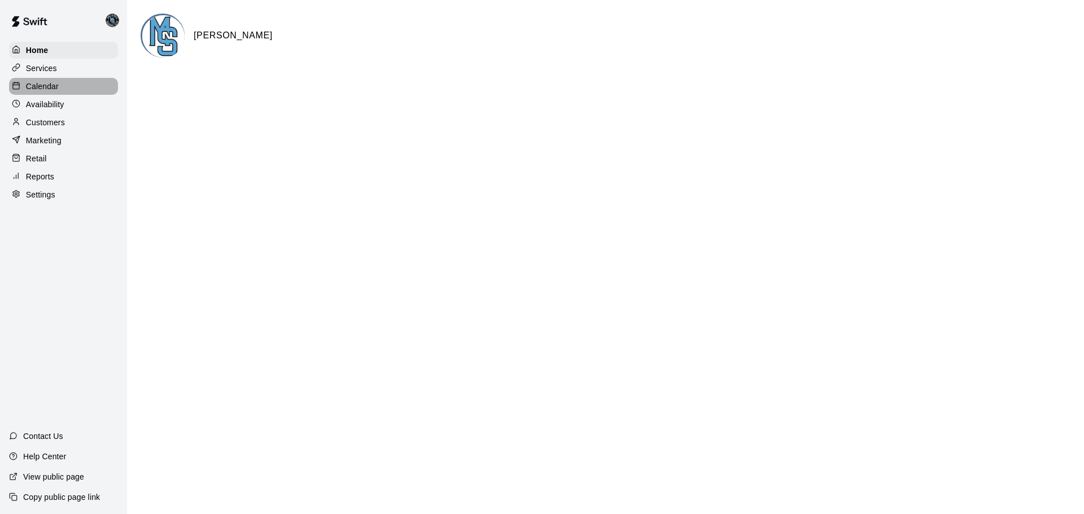
click at [43, 86] on p "Calendar" at bounding box center [42, 86] width 33 height 11
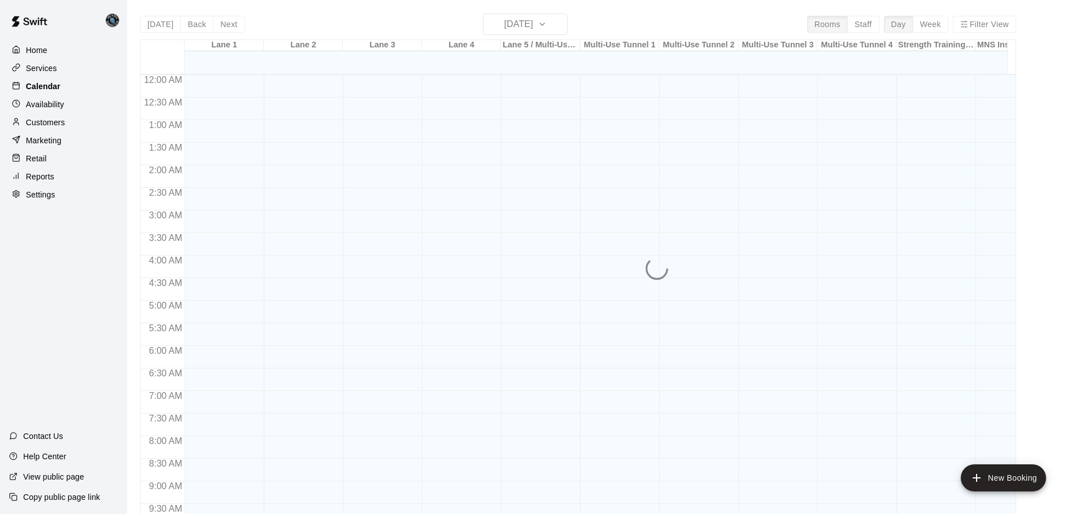
scroll to position [470, 0]
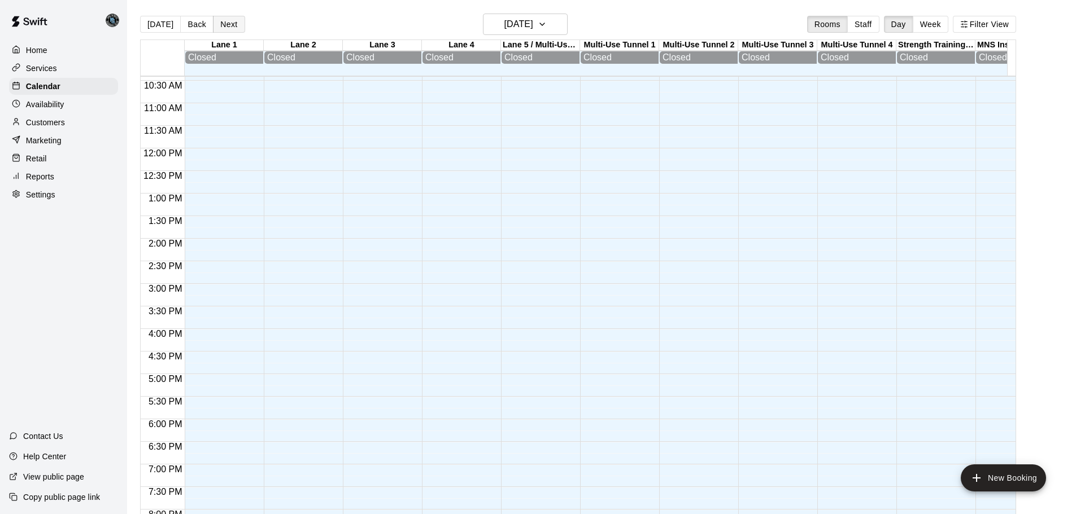
click at [229, 29] on button "Next" at bounding box center [229, 24] width 32 height 17
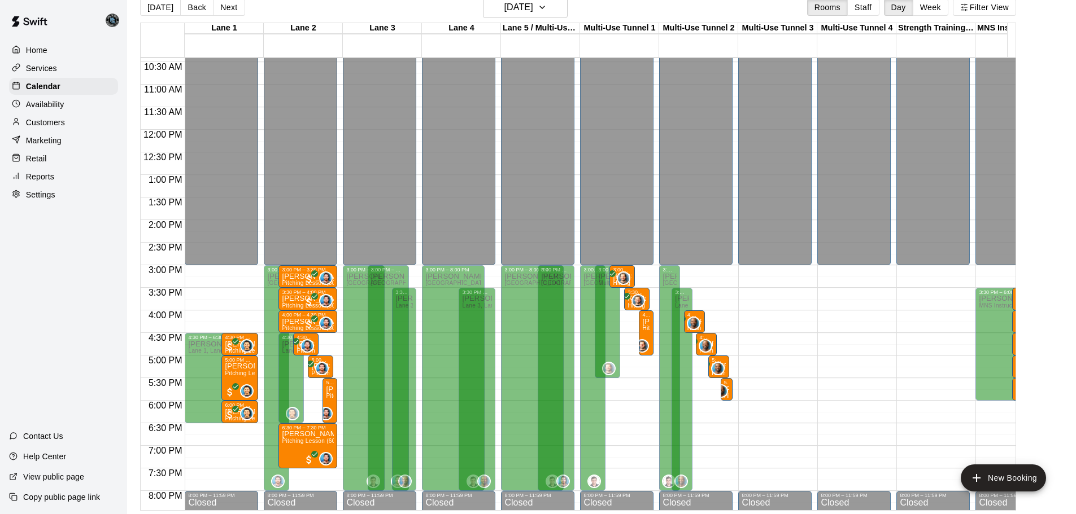
scroll to position [18, 0]
click at [225, 7] on button "Next" at bounding box center [229, 6] width 32 height 17
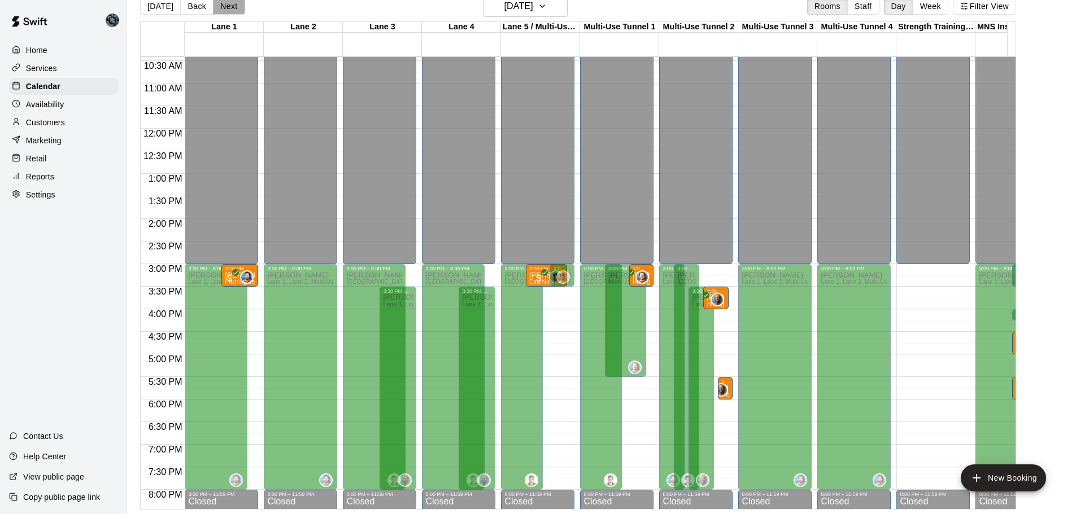
click at [226, 7] on button "Next" at bounding box center [229, 6] width 32 height 17
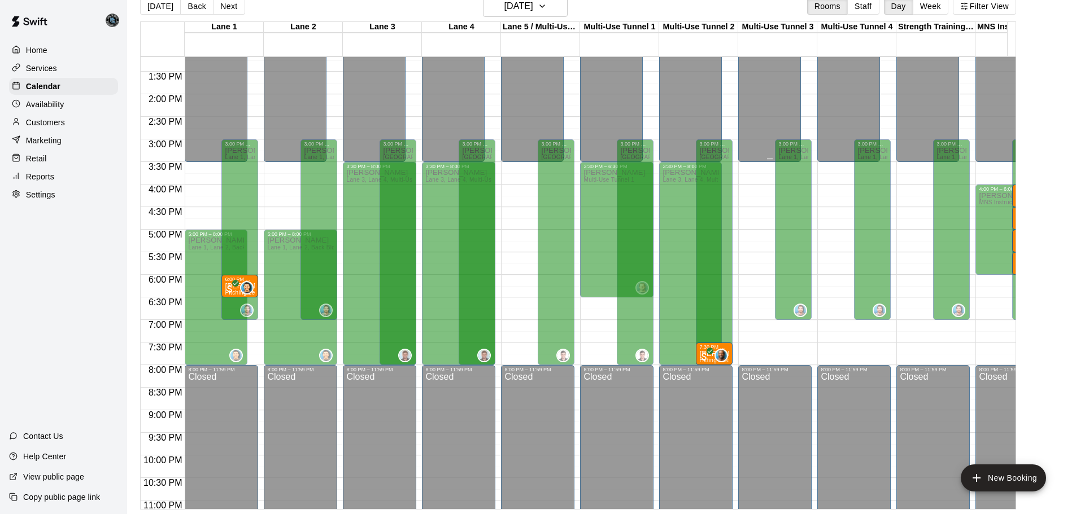
scroll to position [629, 0]
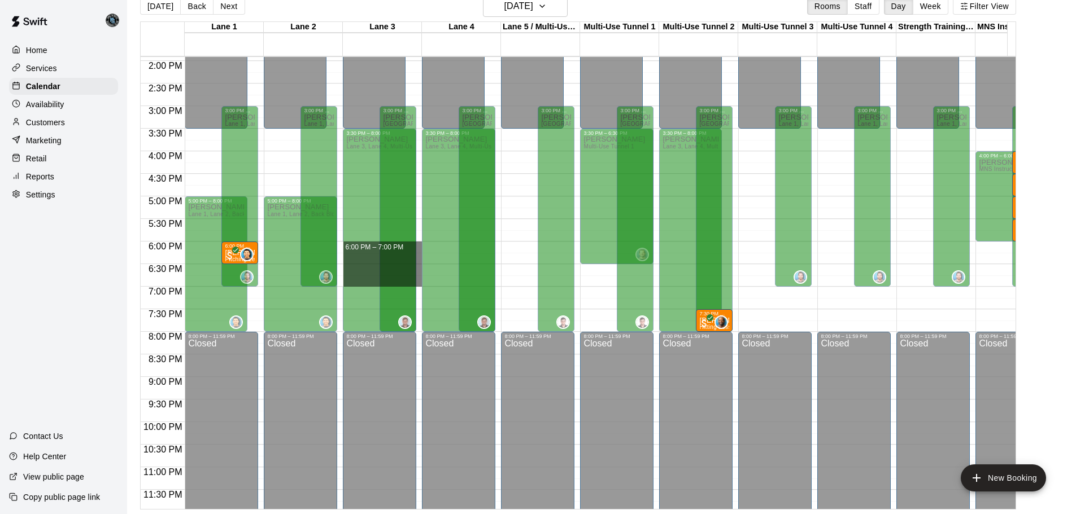
drag, startPoint x: 420, startPoint y: 245, endPoint x: 421, endPoint y: 285, distance: 40.1
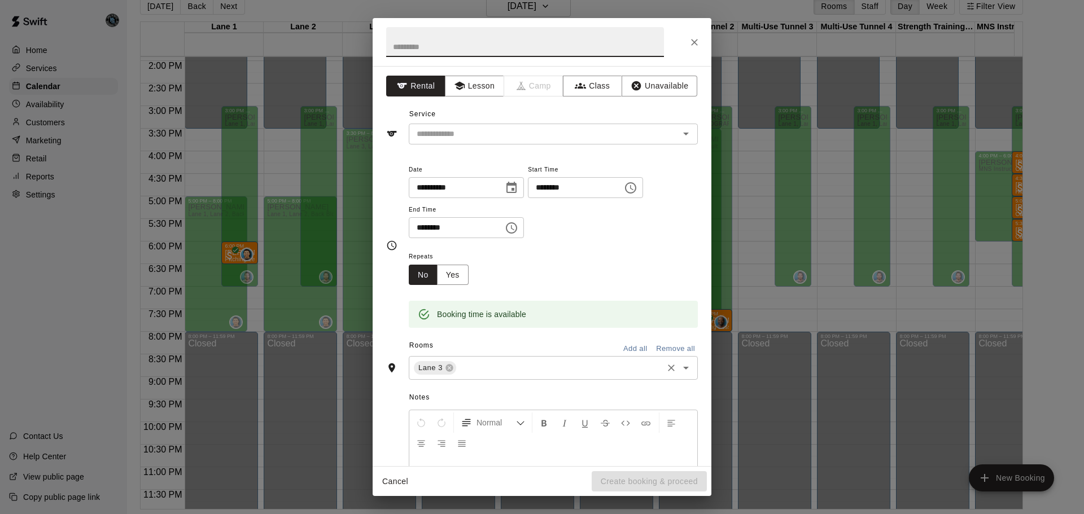
click at [503, 368] on input "text" at bounding box center [559, 368] width 203 height 14
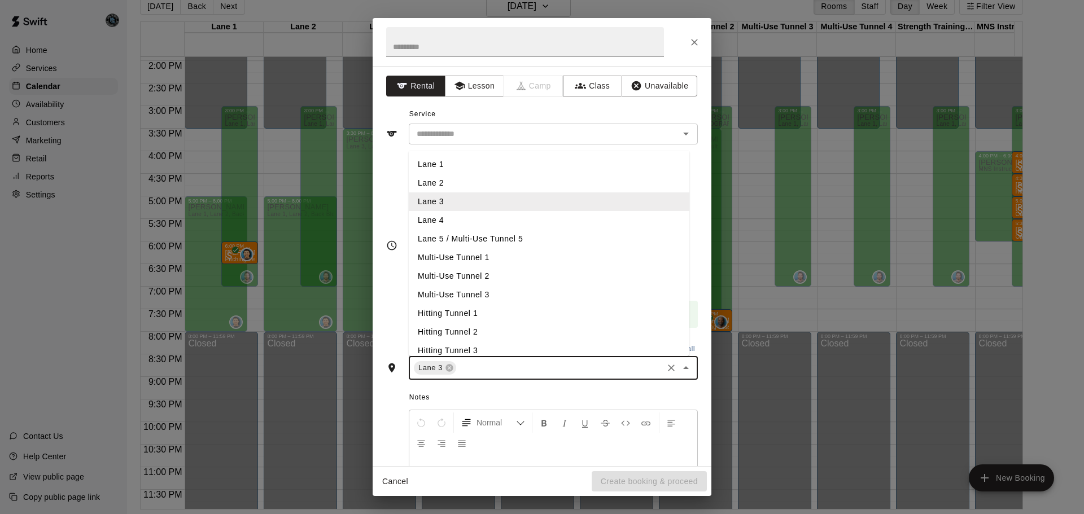
click at [487, 223] on li "Lane 4" at bounding box center [549, 220] width 281 height 19
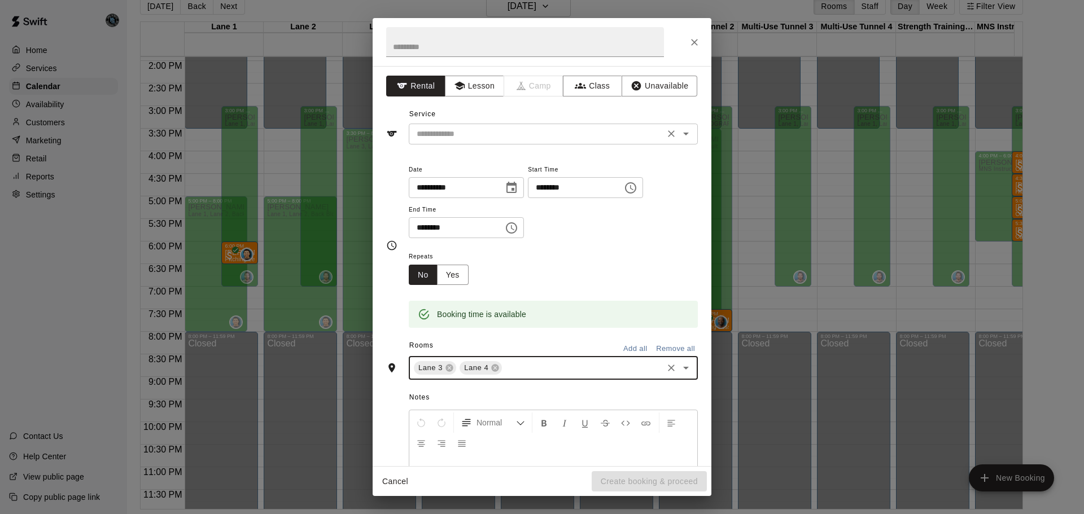
click at [468, 131] on input "text" at bounding box center [536, 134] width 249 height 14
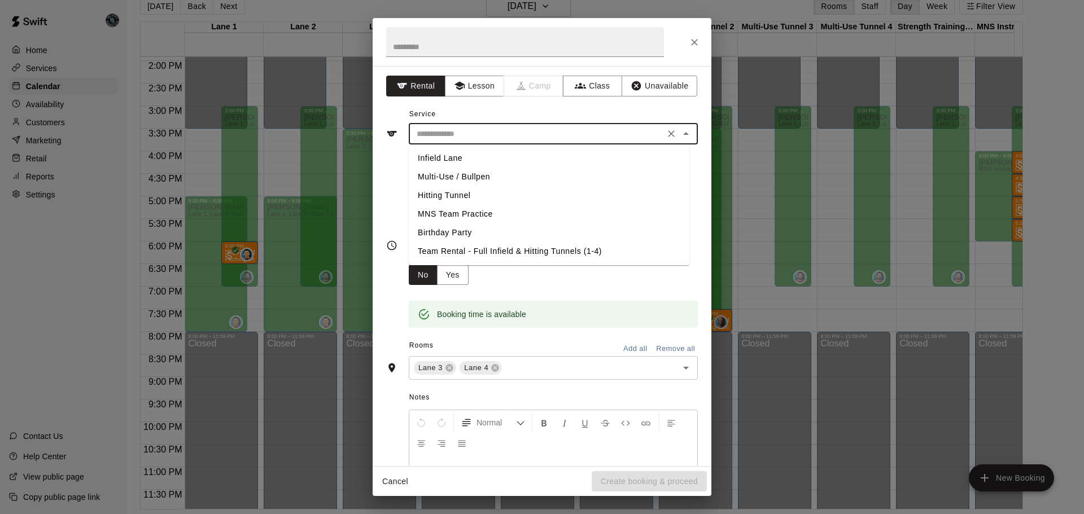
click at [477, 213] on li "MNS Team Practice" at bounding box center [549, 214] width 281 height 19
type input "**********"
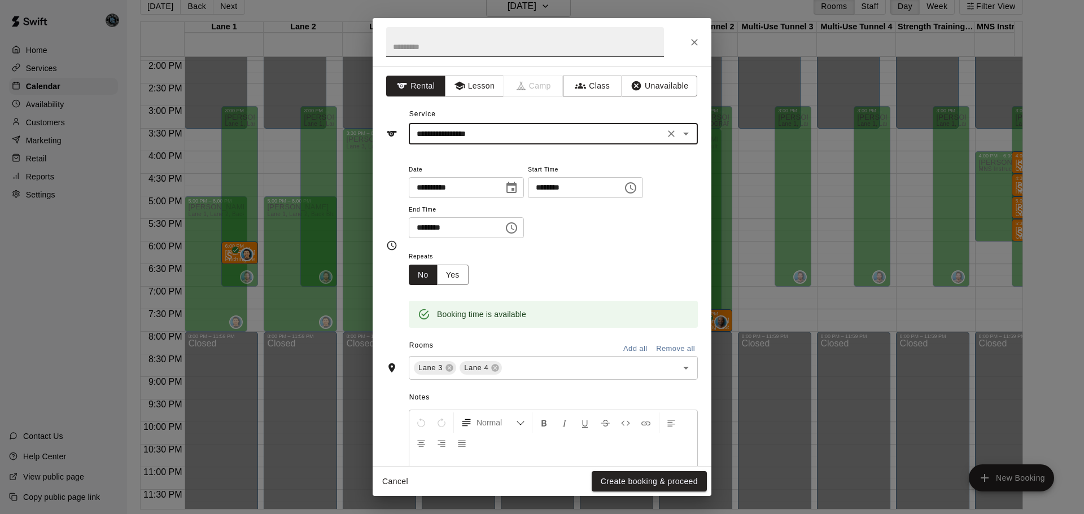
click at [453, 47] on input "text" at bounding box center [525, 42] width 278 height 30
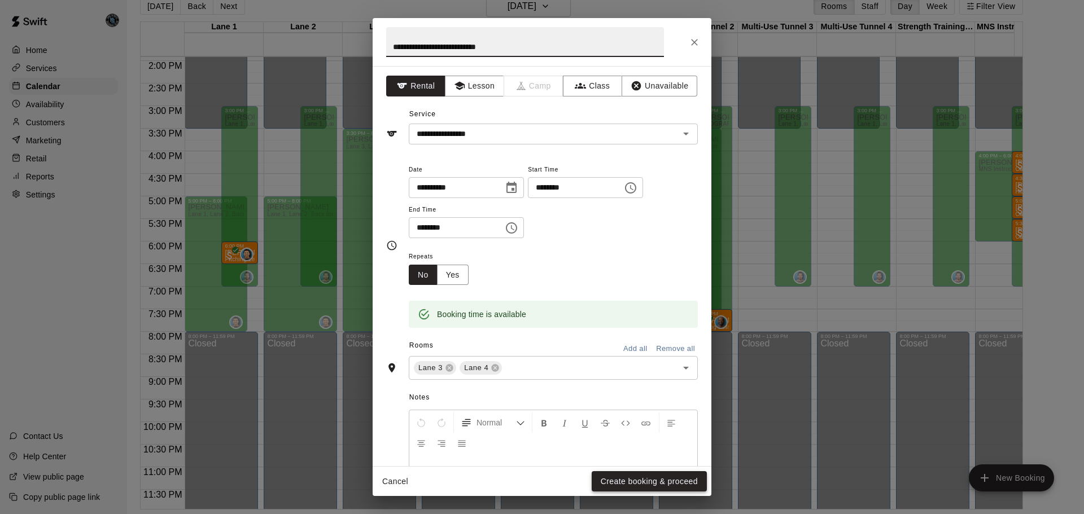
type input "**********"
click at [653, 479] on button "Create booking & proceed" at bounding box center [649, 482] width 115 height 21
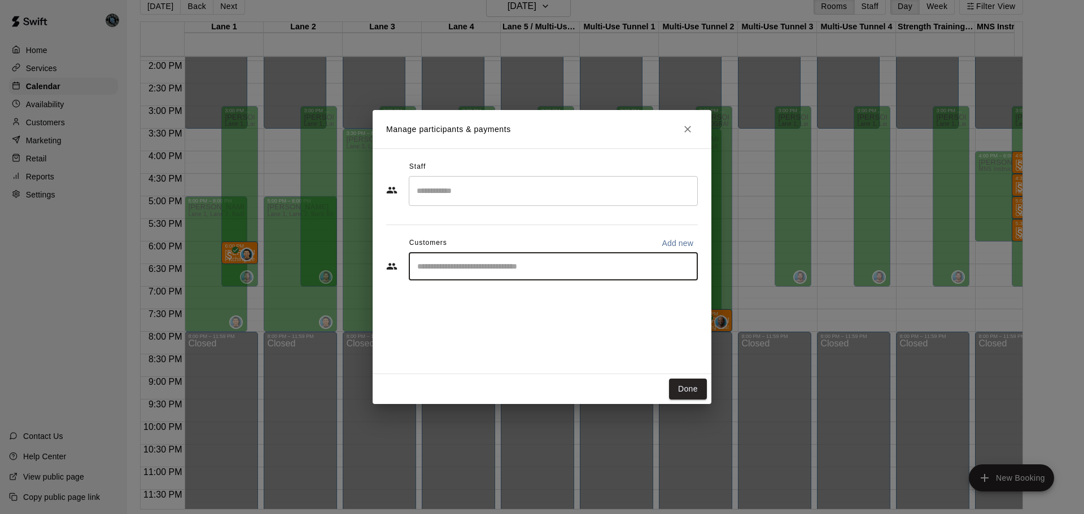
click at [464, 263] on input "Start typing to search customers..." at bounding box center [553, 266] width 279 height 11
type input "**********"
click at [497, 296] on p "[PERSON_NAME]" at bounding box center [475, 293] width 69 height 12
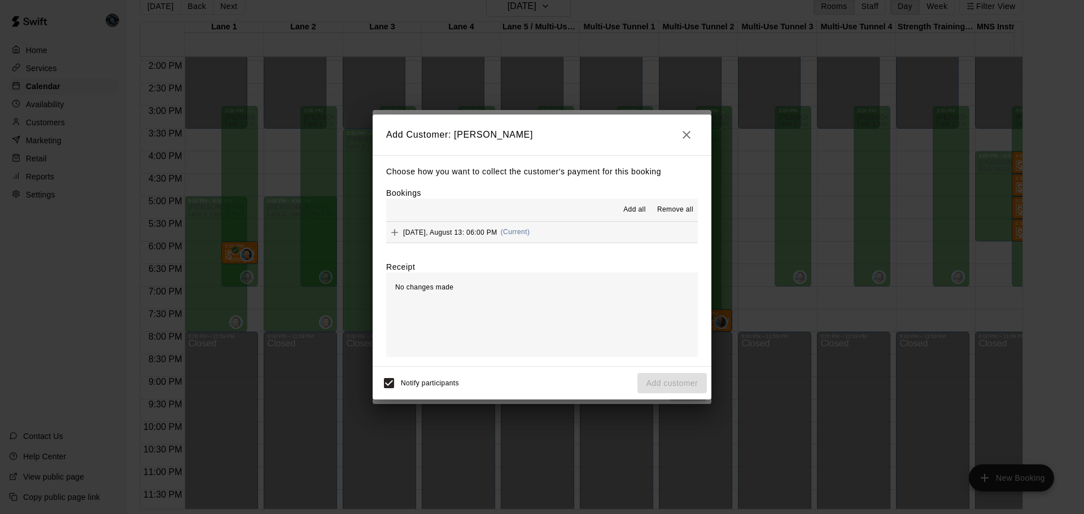
click at [634, 209] on span "Add all" at bounding box center [634, 209] width 23 height 11
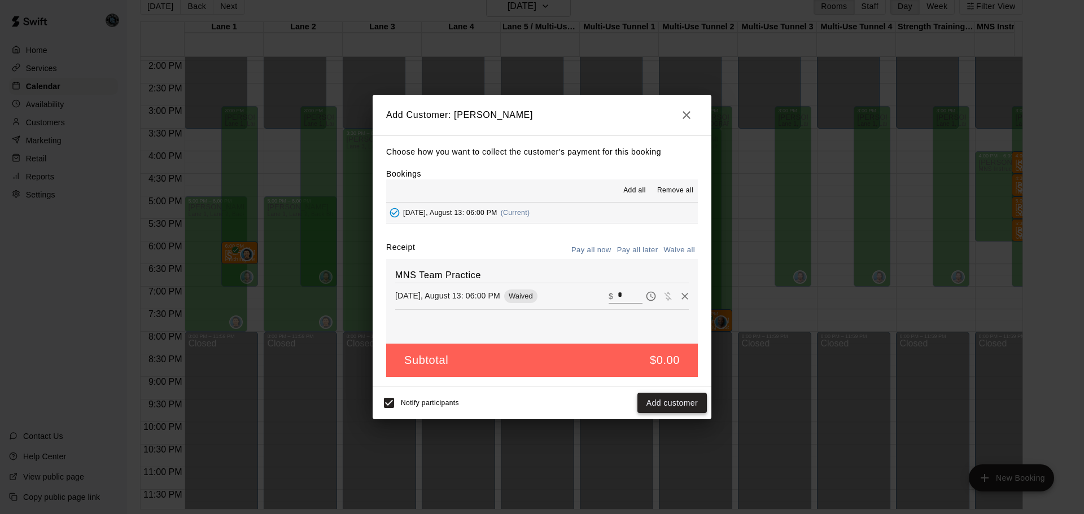
click at [681, 405] on button "Add customer" at bounding box center [672, 403] width 69 height 21
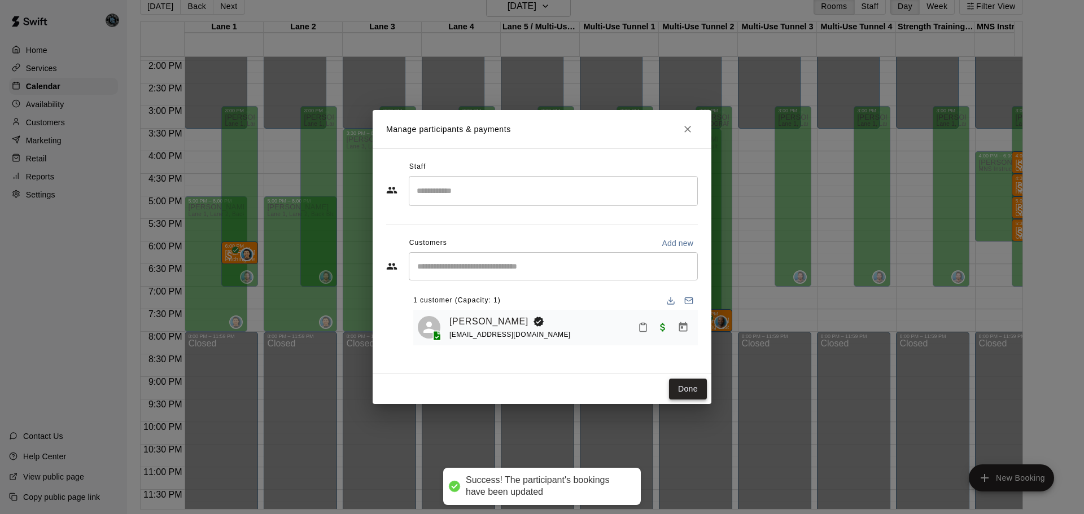
click at [686, 385] on button "Done" at bounding box center [688, 389] width 38 height 21
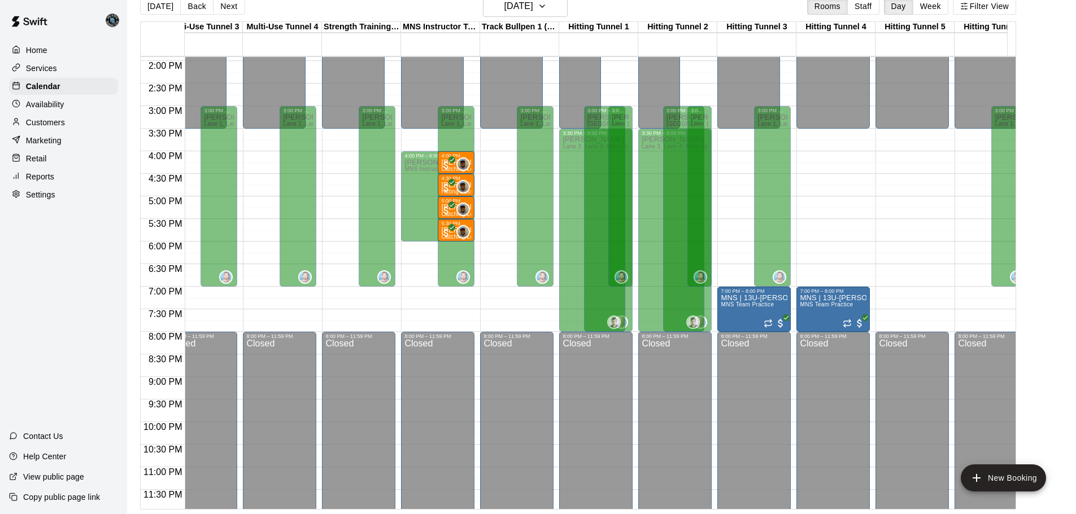
scroll to position [0, 556]
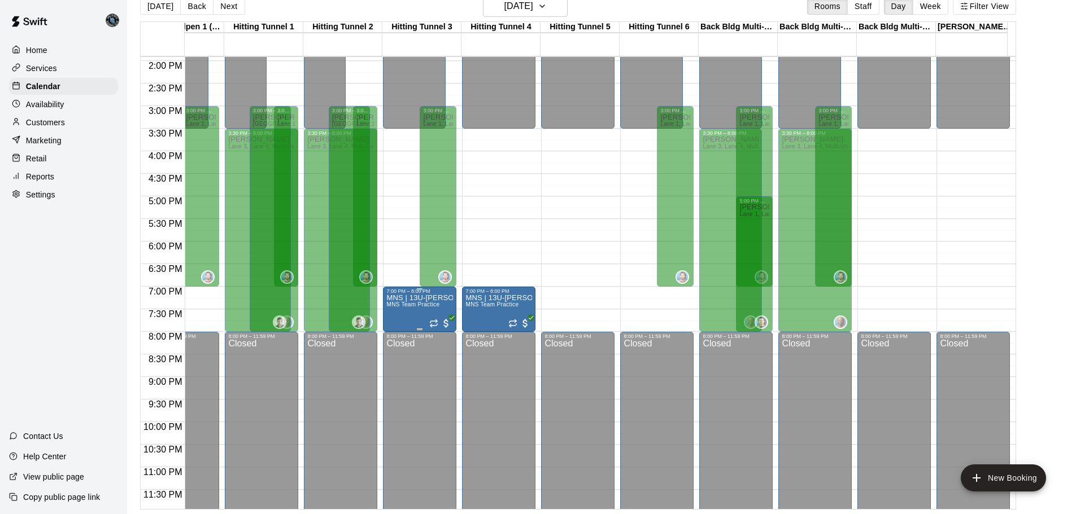
click at [430, 317] on div at bounding box center [440, 323] width 23 height 14
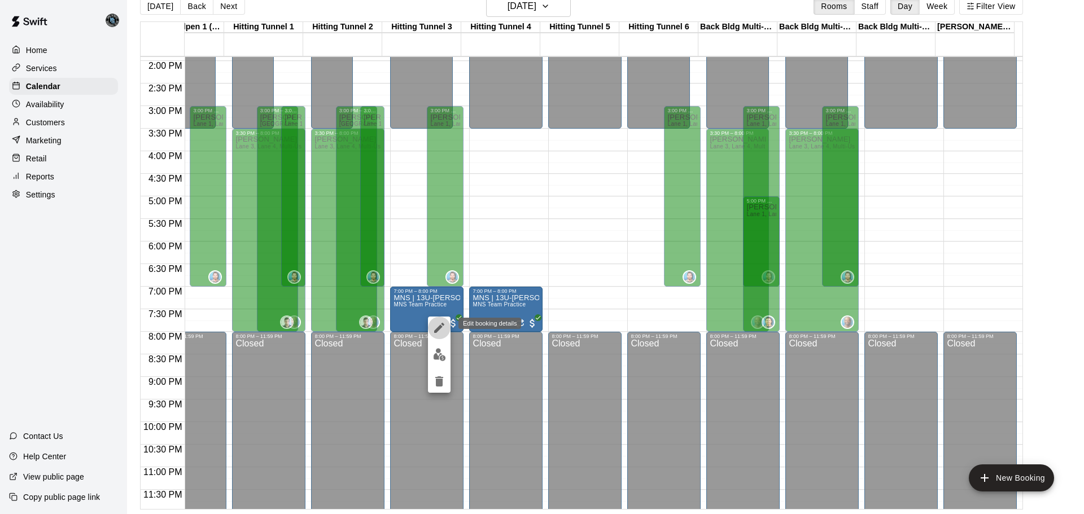
click at [439, 328] on icon "edit" at bounding box center [439, 328] width 10 height 10
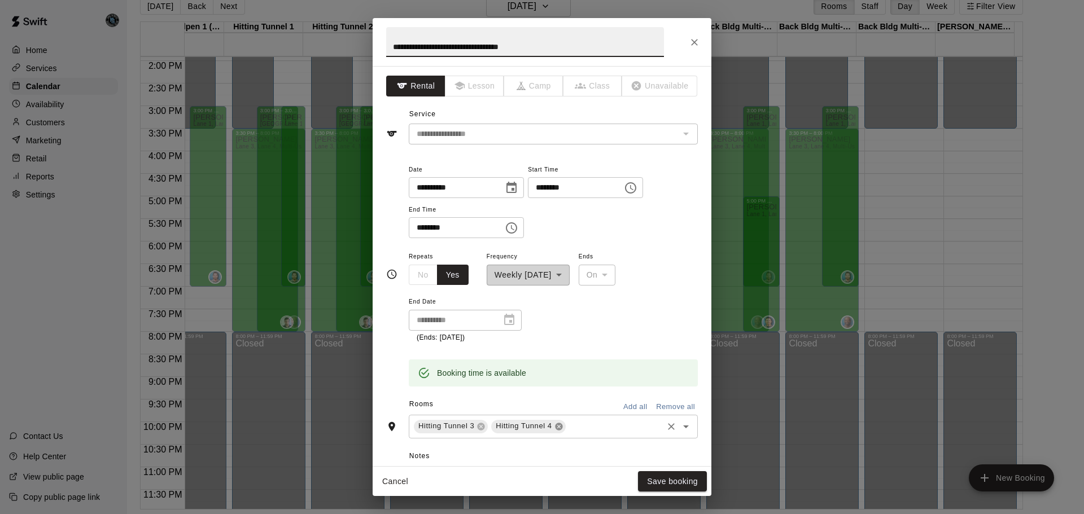
click at [558, 429] on icon at bounding box center [558, 426] width 7 height 7
click at [481, 425] on icon at bounding box center [481, 426] width 7 height 7
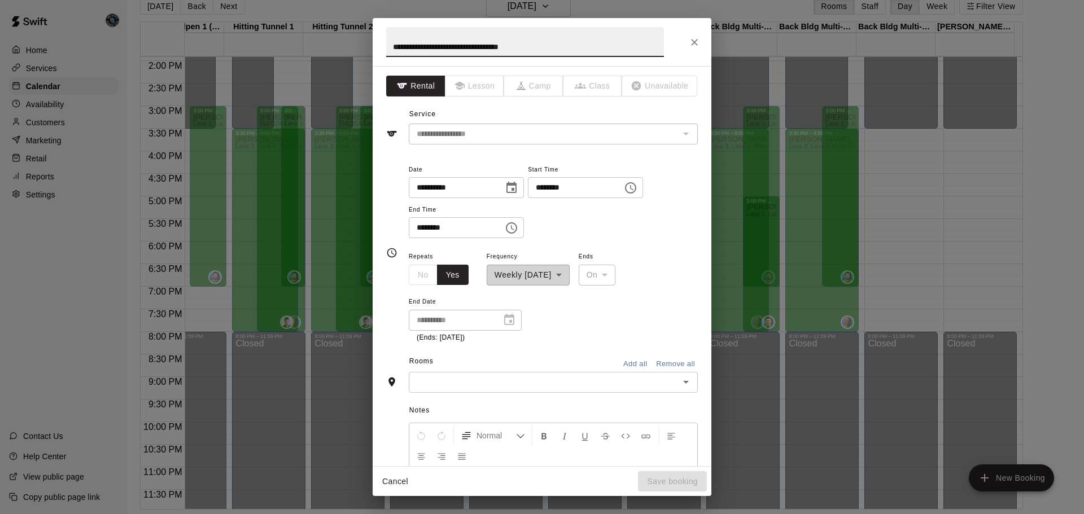
click at [454, 373] on div "​" at bounding box center [553, 382] width 289 height 21
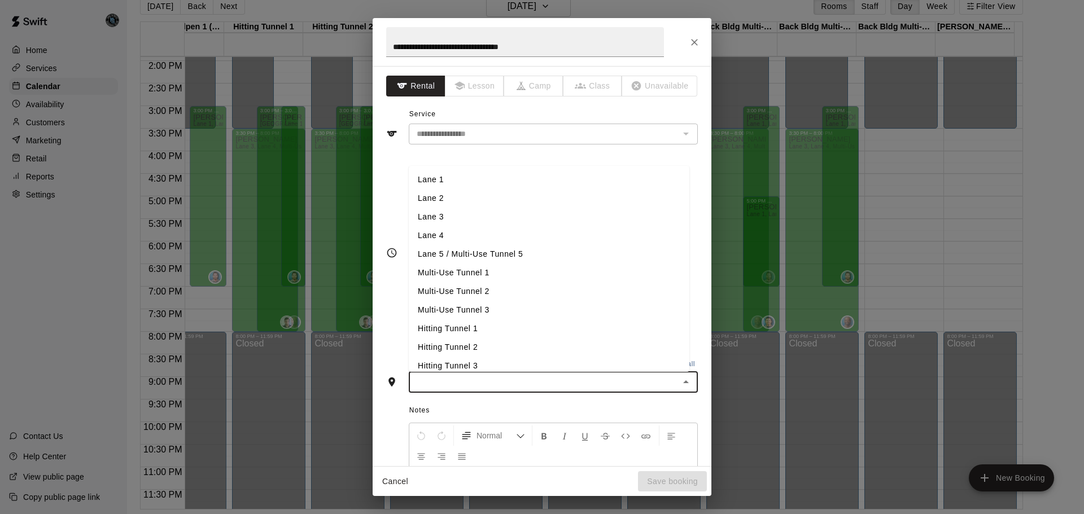
click at [478, 325] on li "Hitting Tunnel 1" at bounding box center [549, 329] width 281 height 19
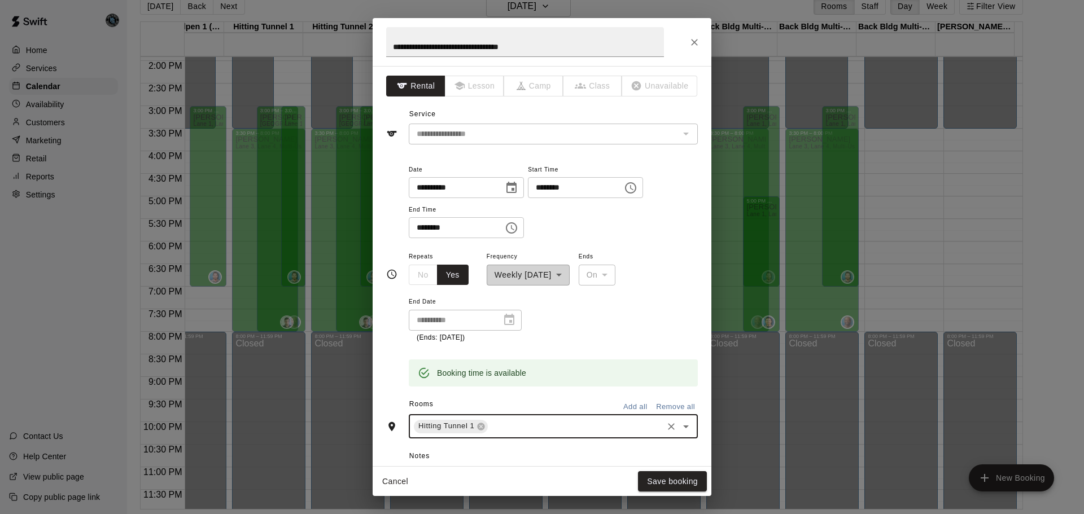
click at [527, 421] on input "text" at bounding box center [576, 427] width 172 height 14
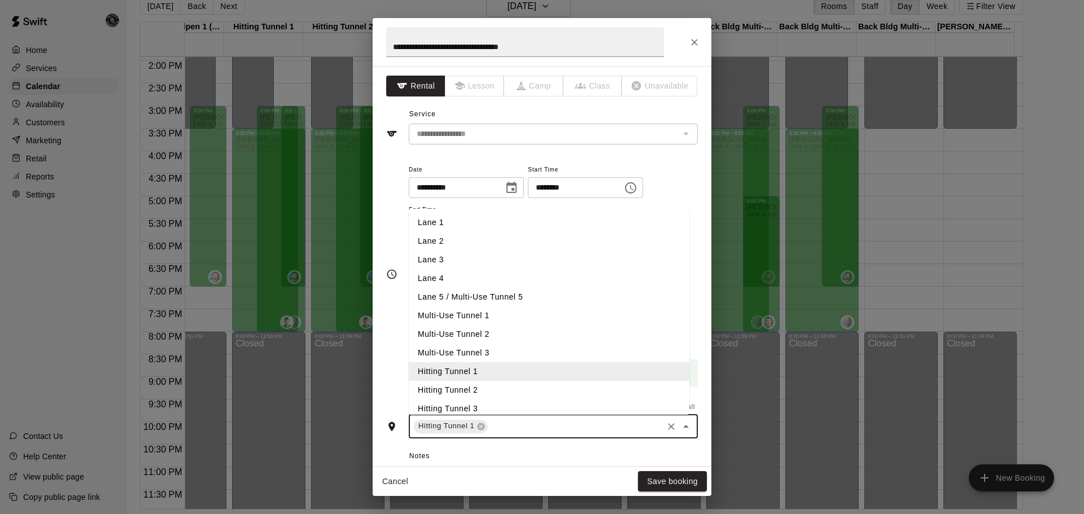
click at [503, 392] on li "Hitting Tunnel 2" at bounding box center [549, 390] width 281 height 19
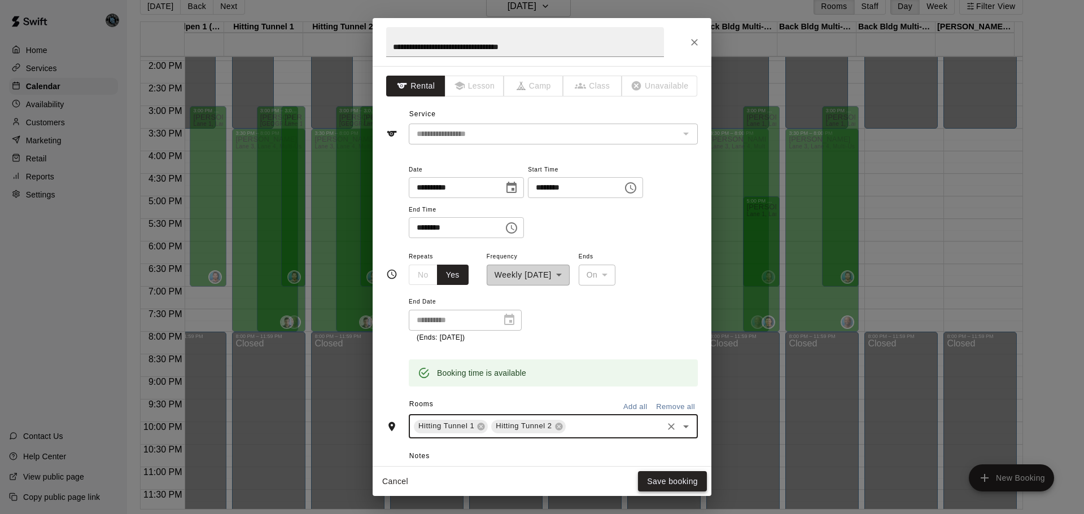
click at [679, 483] on button "Save booking" at bounding box center [672, 482] width 69 height 21
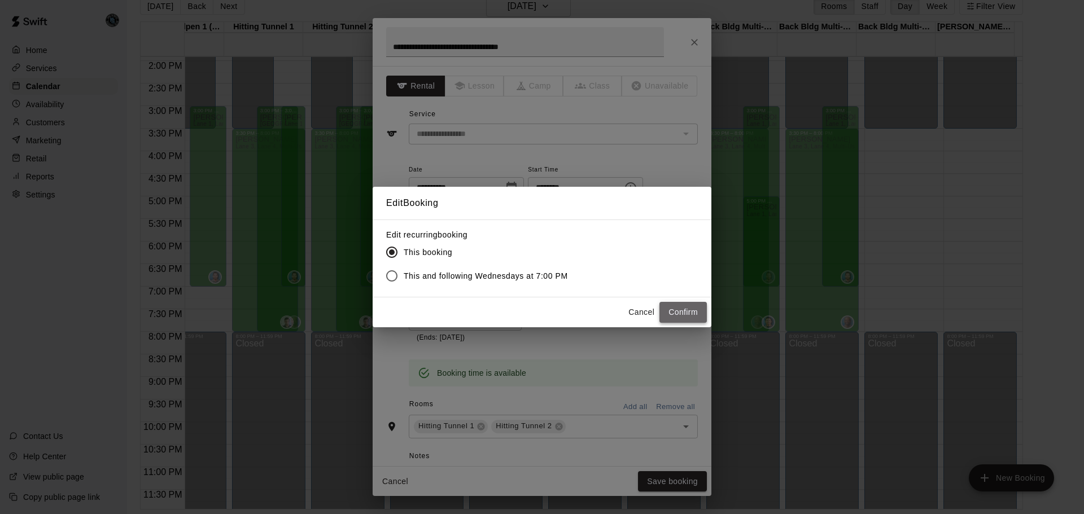
click at [686, 309] on button "Confirm" at bounding box center [683, 312] width 47 height 21
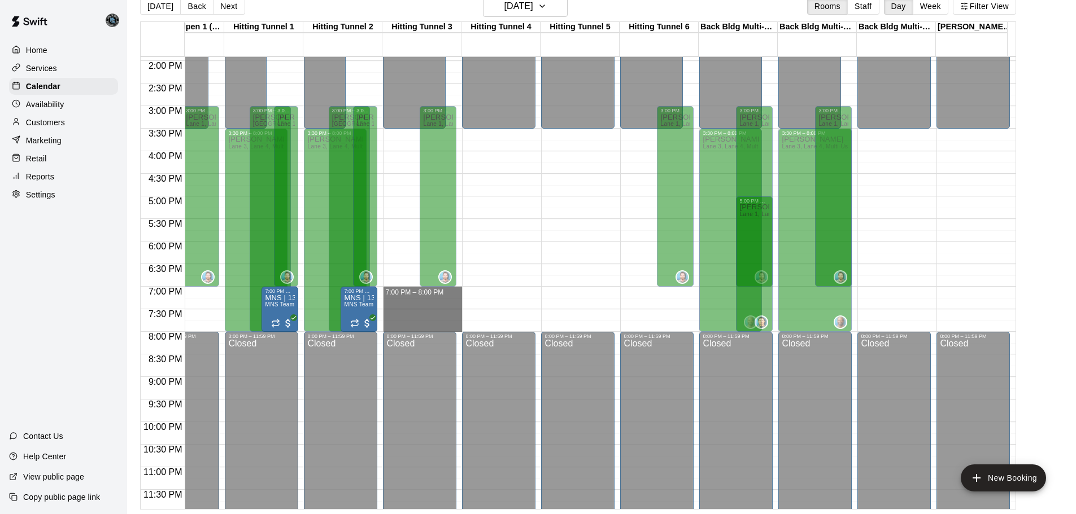
drag, startPoint x: 458, startPoint y: 289, endPoint x: 457, endPoint y: 328, distance: 39.0
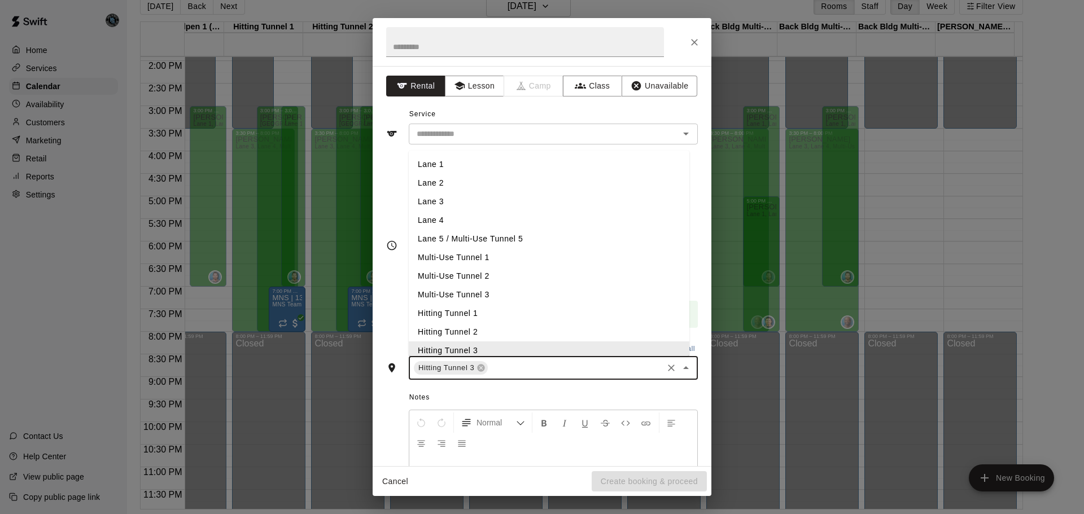
click at [526, 369] on input "text" at bounding box center [576, 368] width 172 height 14
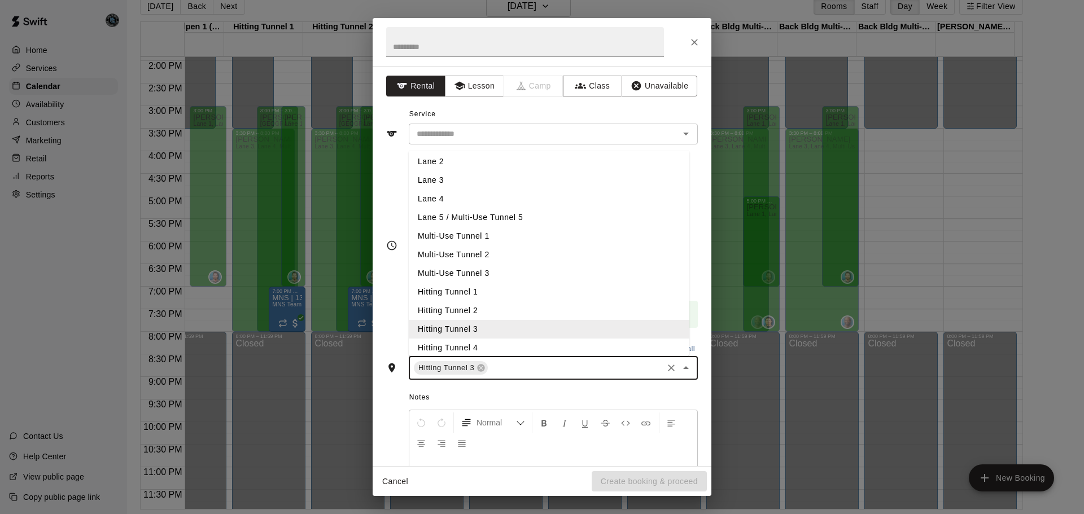
click at [496, 350] on li "Hitting Tunnel 4" at bounding box center [549, 348] width 281 height 19
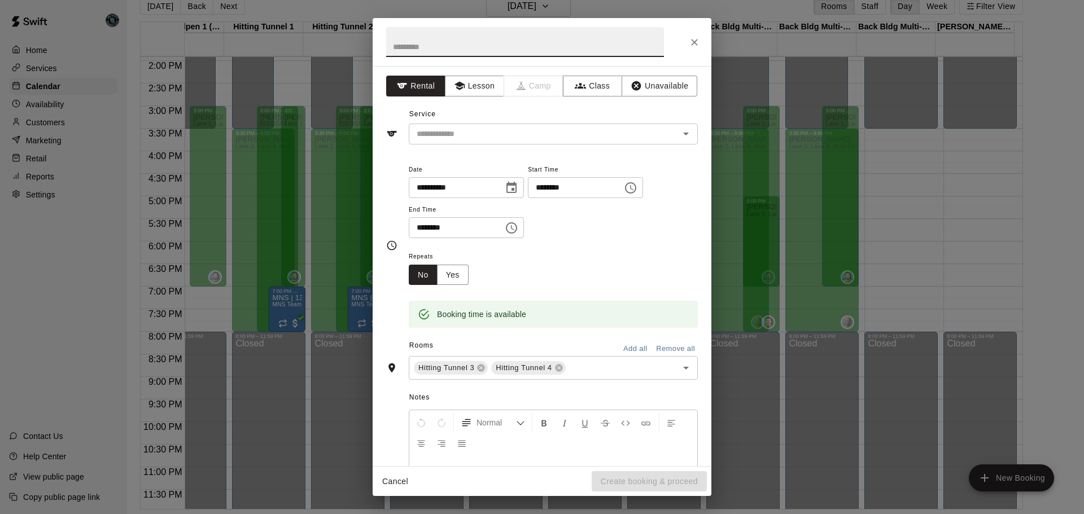
click at [486, 48] on input "text" at bounding box center [525, 42] width 278 height 30
type input "**********"
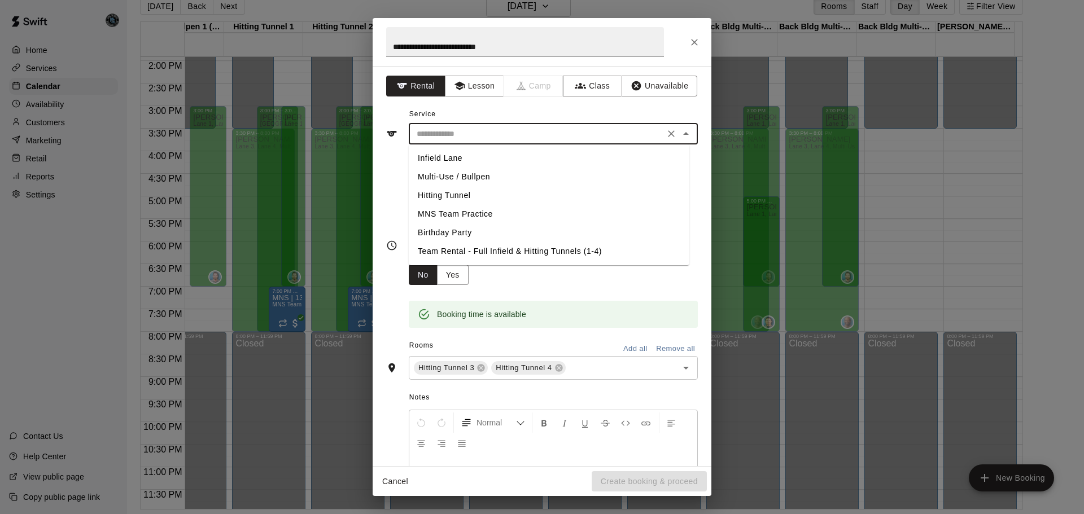
click at [450, 129] on input "text" at bounding box center [536, 134] width 249 height 14
click at [472, 213] on li "MNS Team Practice" at bounding box center [549, 214] width 281 height 19
type input "**********"
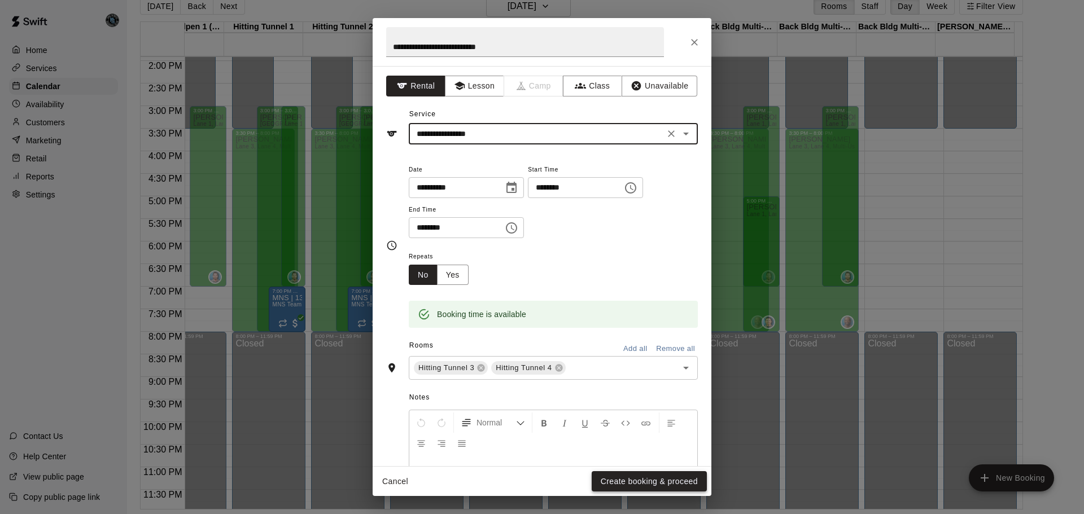
click at [657, 482] on button "Create booking & proceed" at bounding box center [649, 482] width 115 height 21
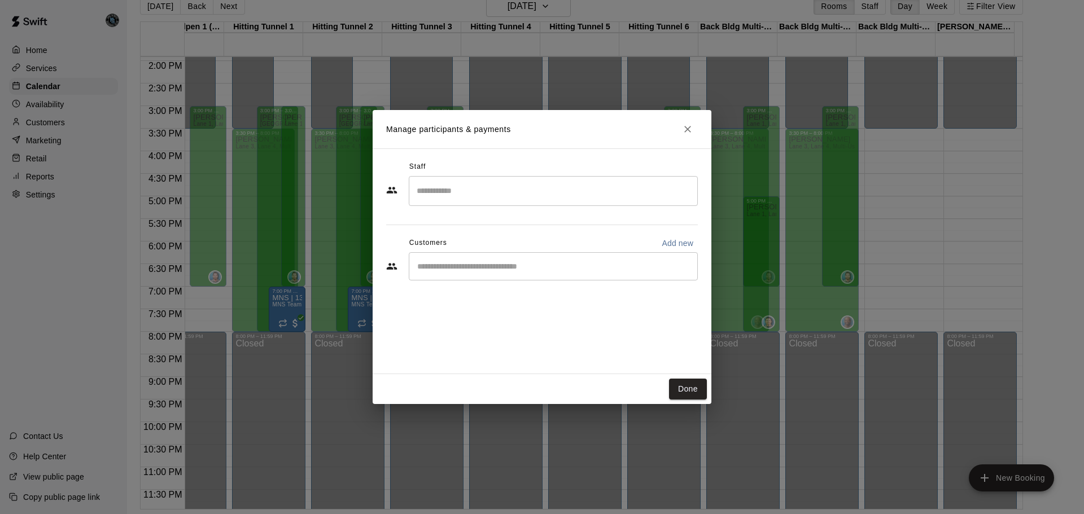
click at [476, 276] on div "​" at bounding box center [553, 266] width 289 height 28
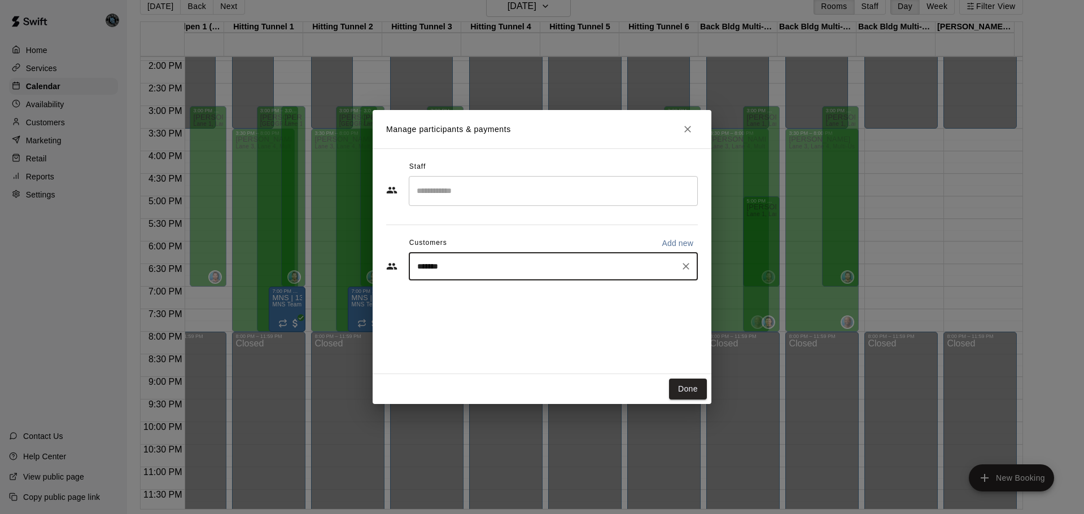
type input "********"
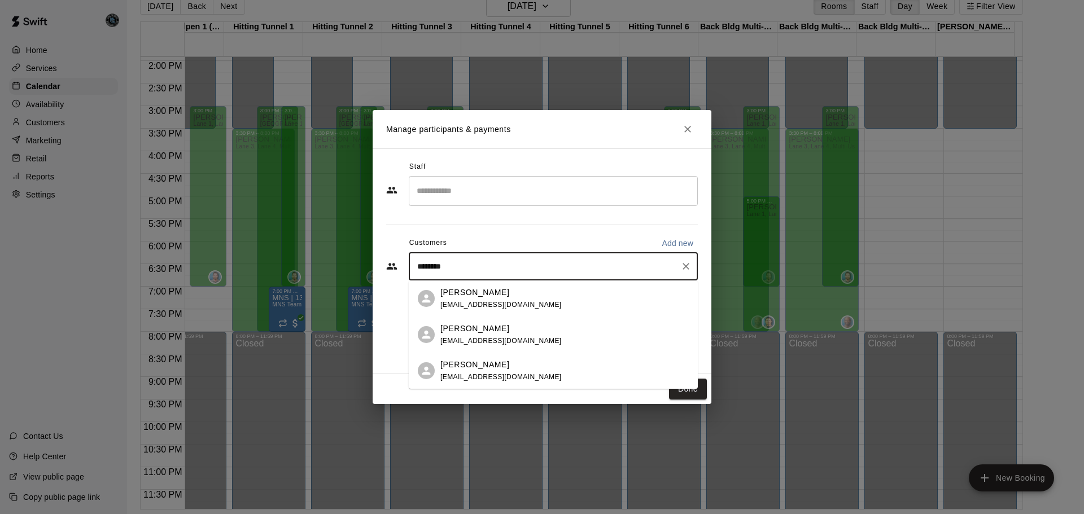
click at [493, 301] on span "[EMAIL_ADDRESS][DOMAIN_NAME]" at bounding box center [501, 305] width 121 height 8
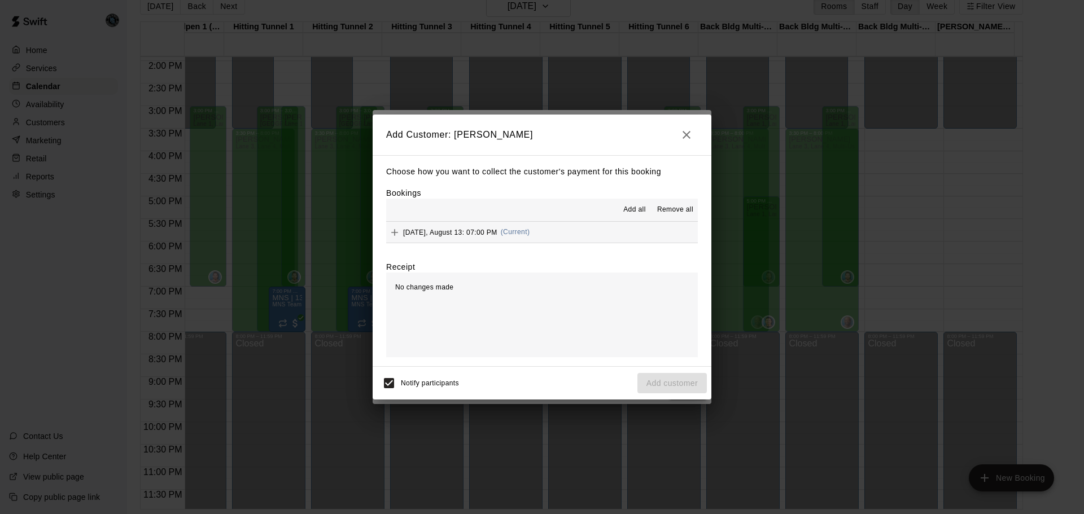
click at [638, 211] on span "Add all" at bounding box center [634, 209] width 23 height 11
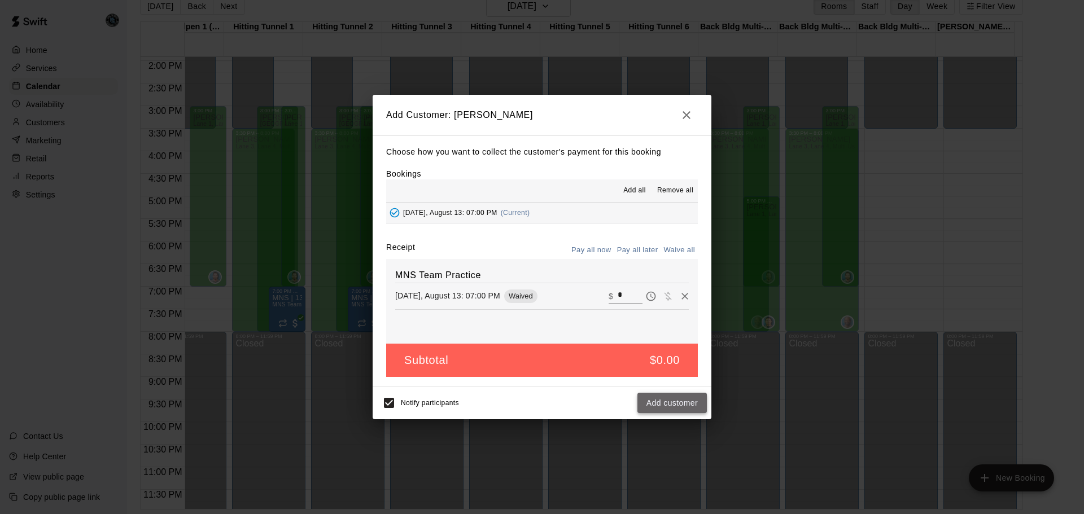
click at [676, 405] on button "Add customer" at bounding box center [672, 403] width 69 height 21
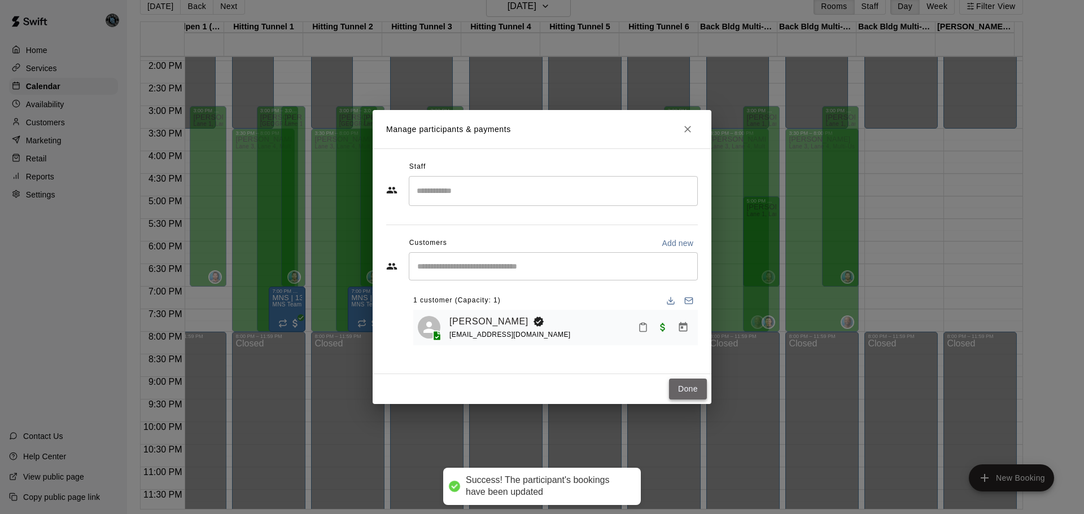
click at [693, 393] on button "Done" at bounding box center [688, 389] width 38 height 21
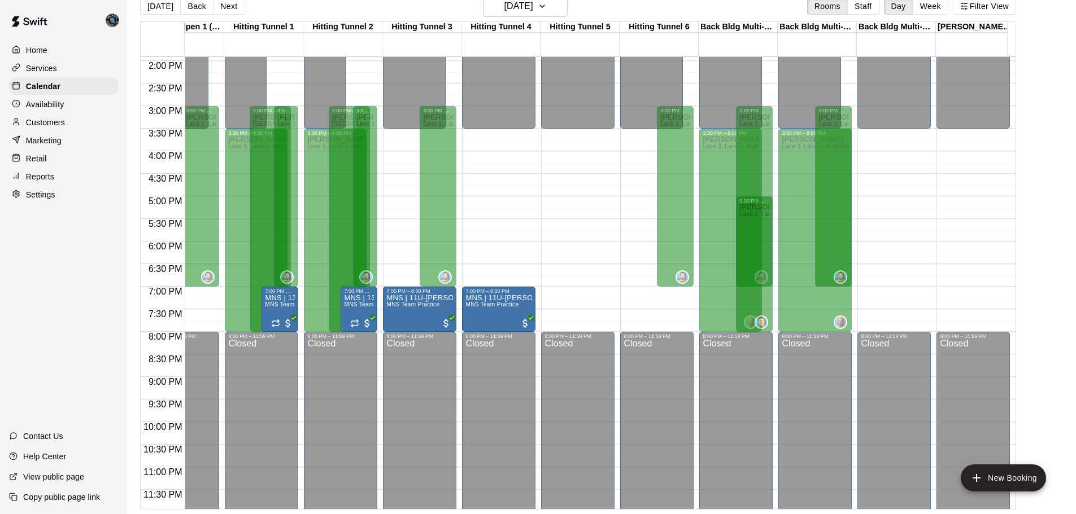
scroll to position [0, 0]
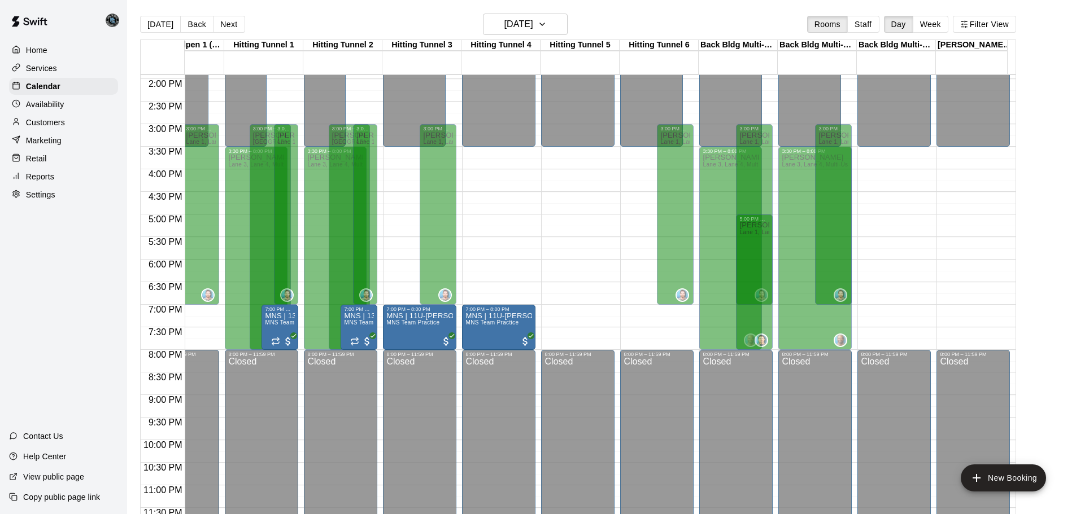
click at [316, 19] on div "[DATE] Back [DATE][DATE] Rooms Staff Day Week Filter View" at bounding box center [578, 27] width 876 height 26
click at [161, 24] on button "[DATE]" at bounding box center [160, 24] width 41 height 17
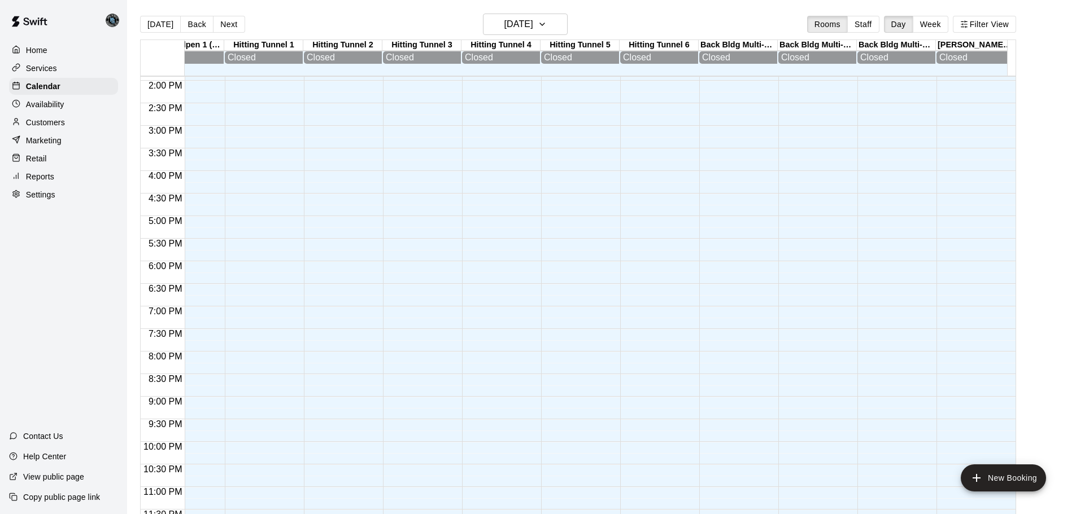
click at [230, 26] on button "Next" at bounding box center [229, 24] width 32 height 17
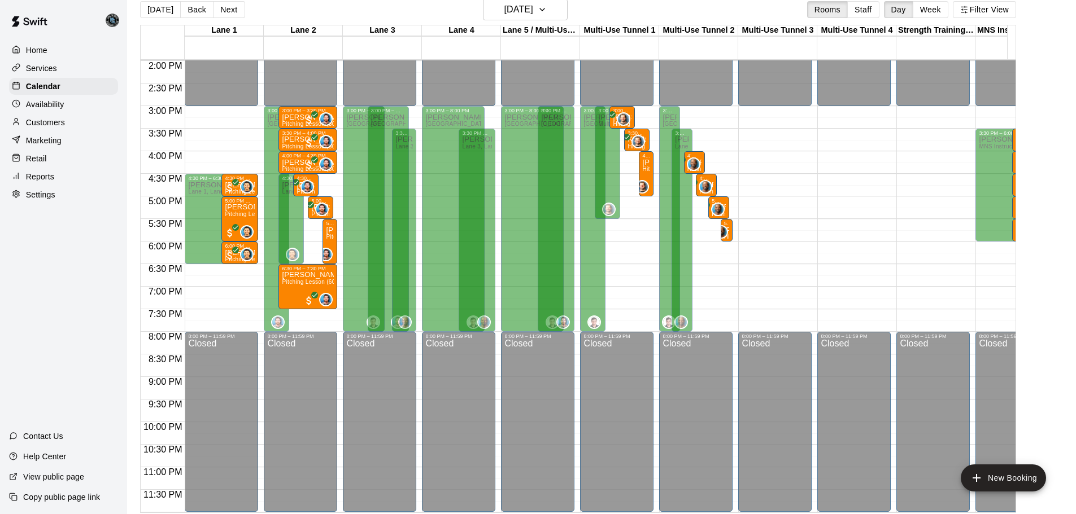
scroll to position [18, 0]
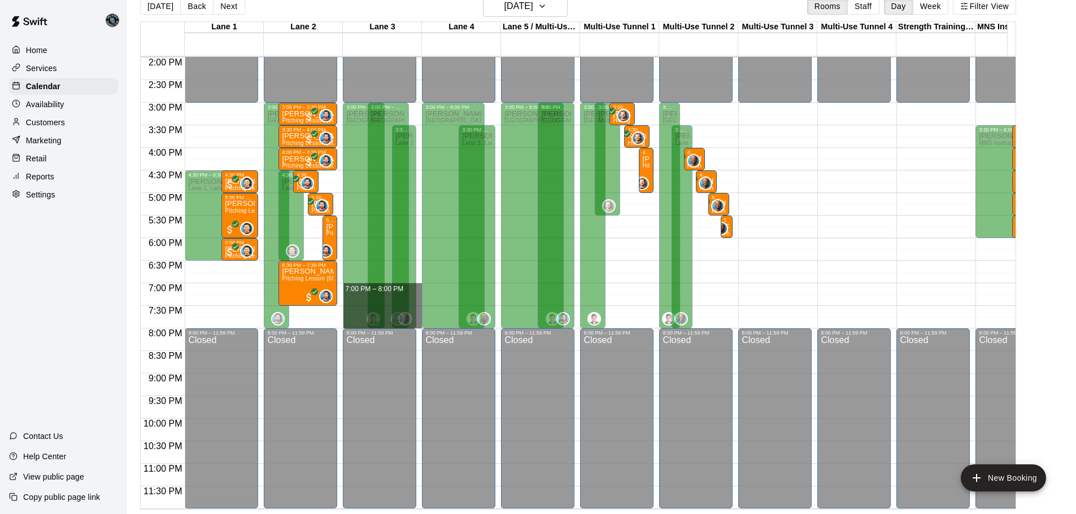
drag, startPoint x: 420, startPoint y: 276, endPoint x: 417, endPoint y: 315, distance: 38.5
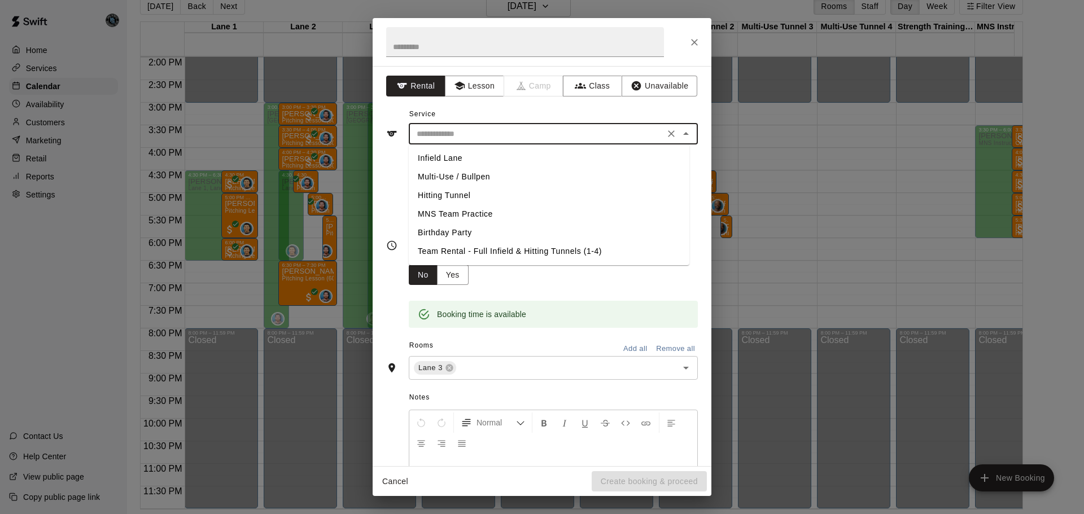
click at [487, 138] on input "text" at bounding box center [536, 134] width 249 height 14
click at [479, 212] on li "MNS Team Practice" at bounding box center [549, 214] width 281 height 19
type input "**********"
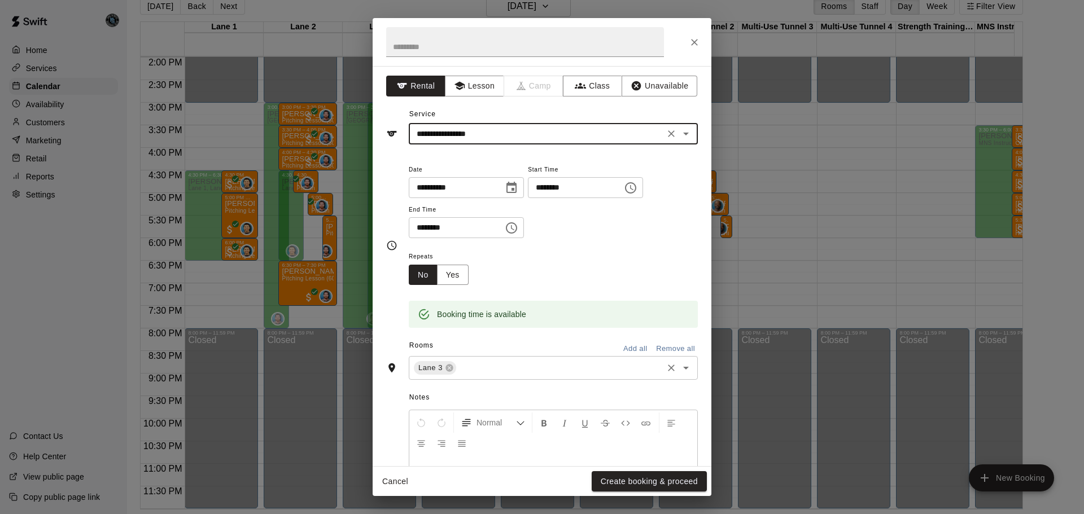
click at [482, 374] on input "text" at bounding box center [559, 368] width 203 height 14
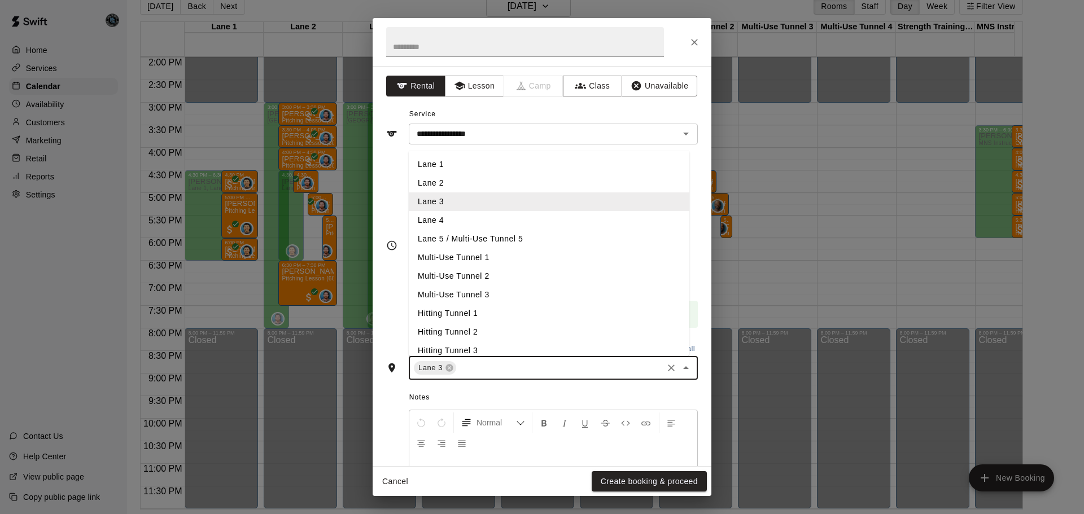
click at [464, 223] on li "Lane 4" at bounding box center [549, 220] width 281 height 19
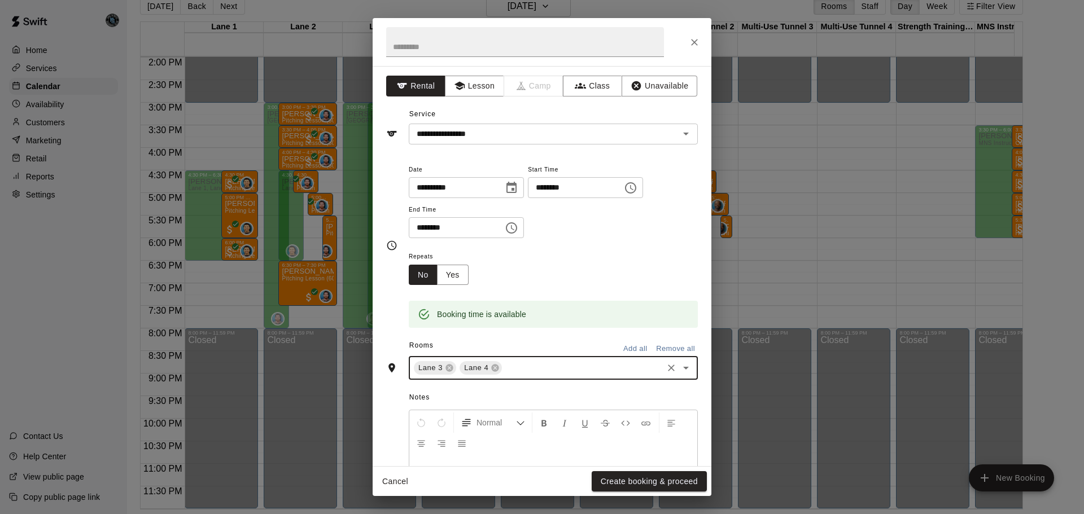
click at [533, 367] on input "text" at bounding box center [583, 368] width 158 height 14
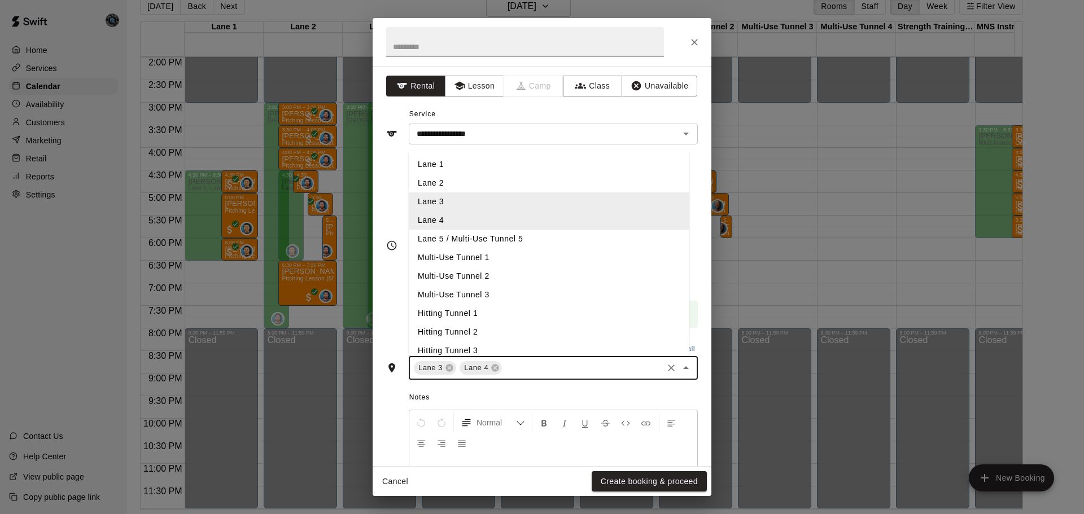
click at [501, 241] on li "Lane 5 / Multi-Use Tunnel 5" at bounding box center [549, 239] width 281 height 19
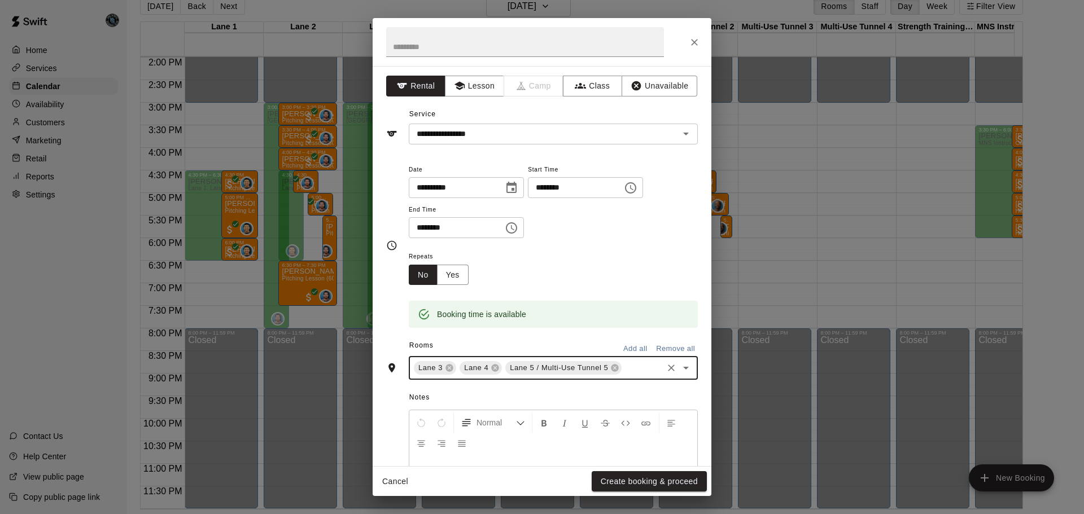
click at [636, 370] on input "text" at bounding box center [642, 368] width 38 height 14
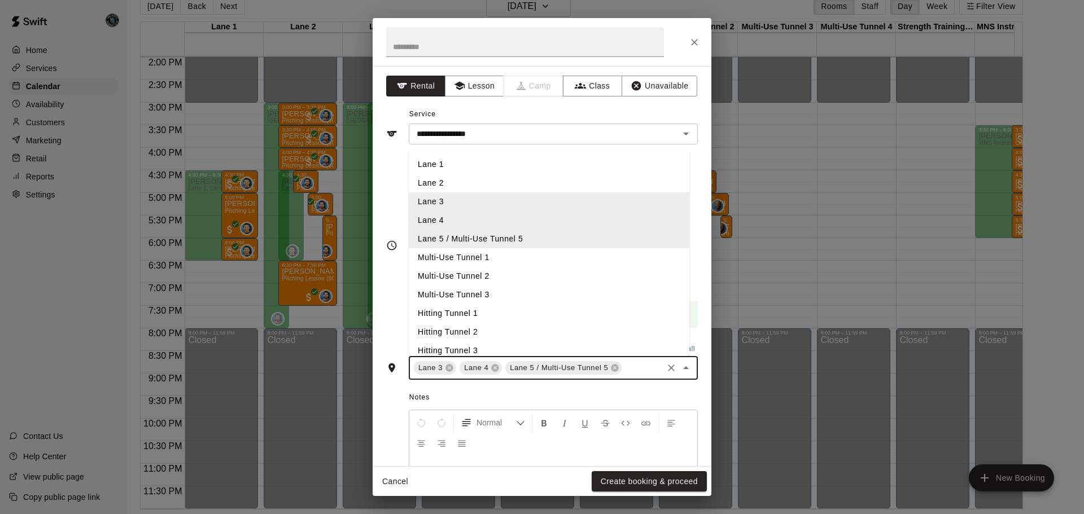
click at [521, 280] on li "Multi-Use Tunnel 2" at bounding box center [549, 276] width 281 height 19
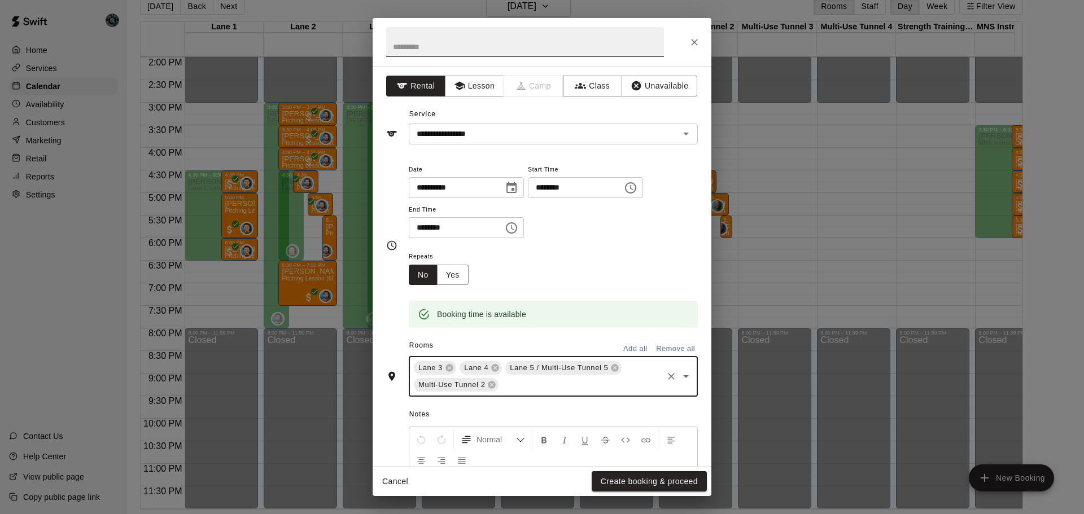
click at [438, 47] on input "text" at bounding box center [525, 42] width 278 height 30
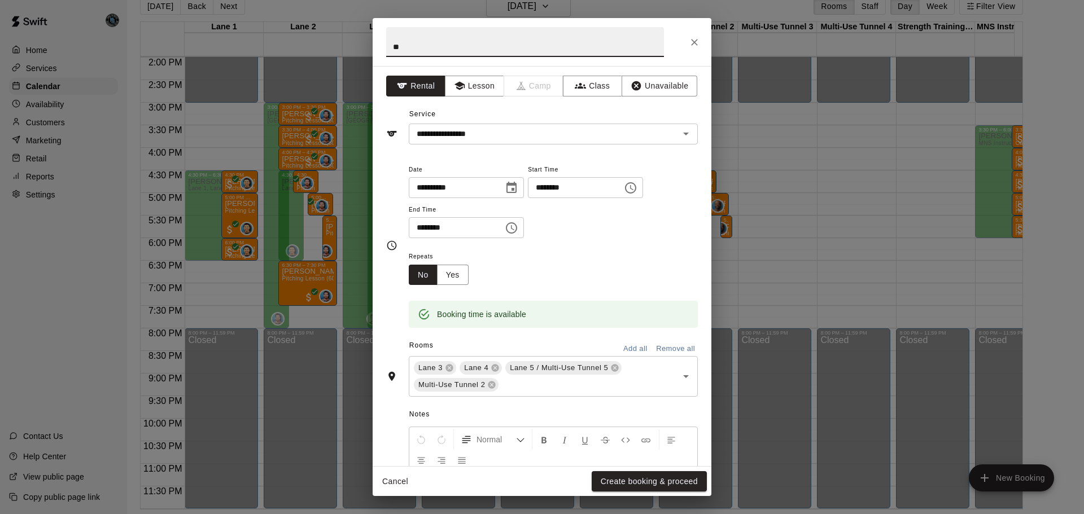
type input "*"
type input "**********"
click at [666, 480] on button "Create booking & proceed" at bounding box center [649, 482] width 115 height 21
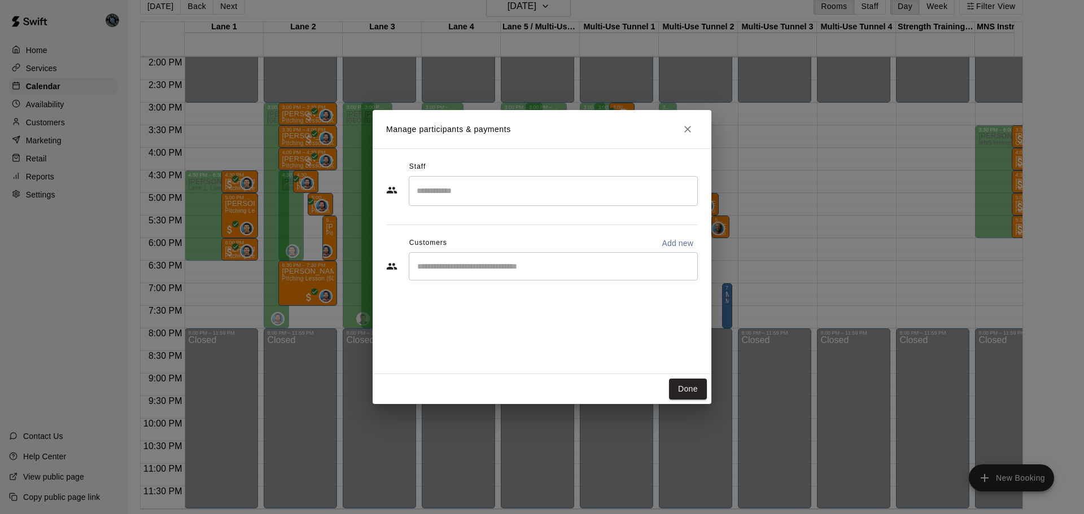
click at [472, 256] on div "​" at bounding box center [553, 266] width 289 height 28
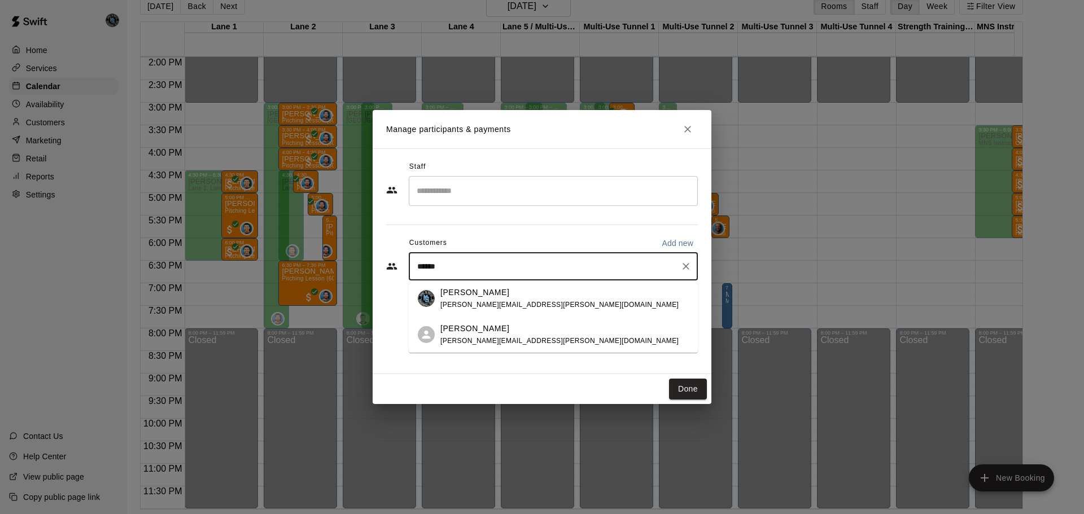
type input "*******"
click at [513, 301] on span "[PERSON_NAME][EMAIL_ADDRESS][PERSON_NAME][DOMAIN_NAME]" at bounding box center [560, 305] width 238 height 8
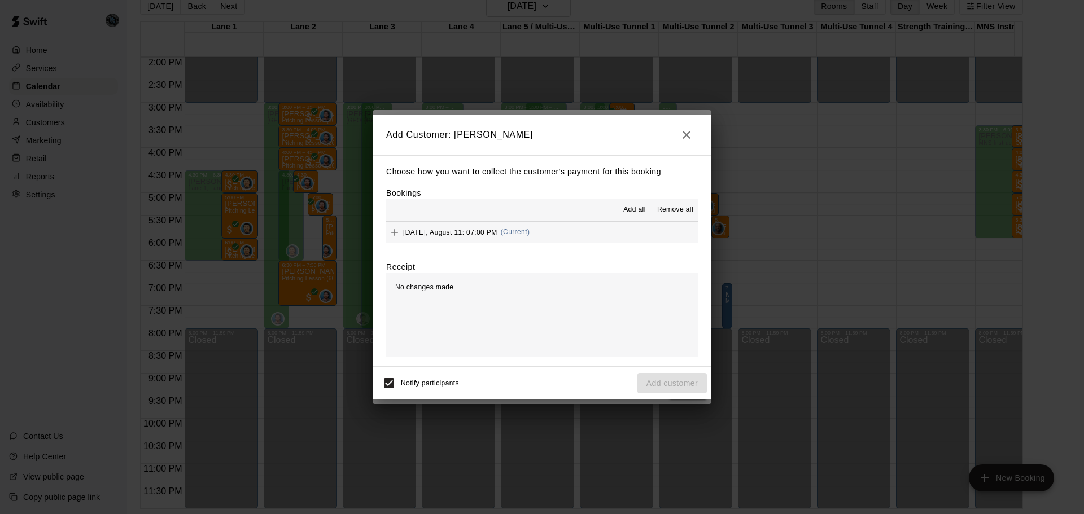
click at [641, 204] on button "Add all" at bounding box center [635, 210] width 36 height 18
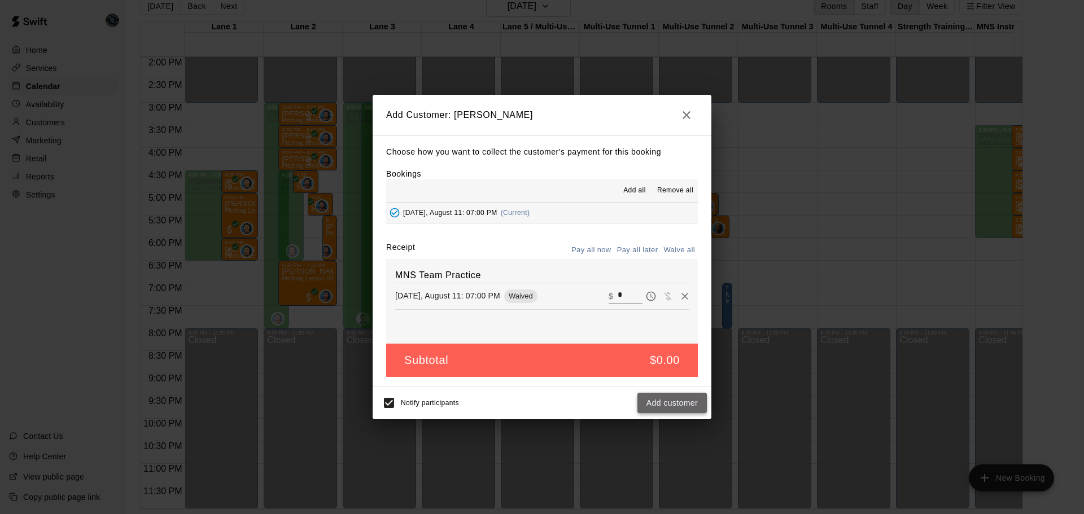
click at [682, 404] on button "Add customer" at bounding box center [672, 403] width 69 height 21
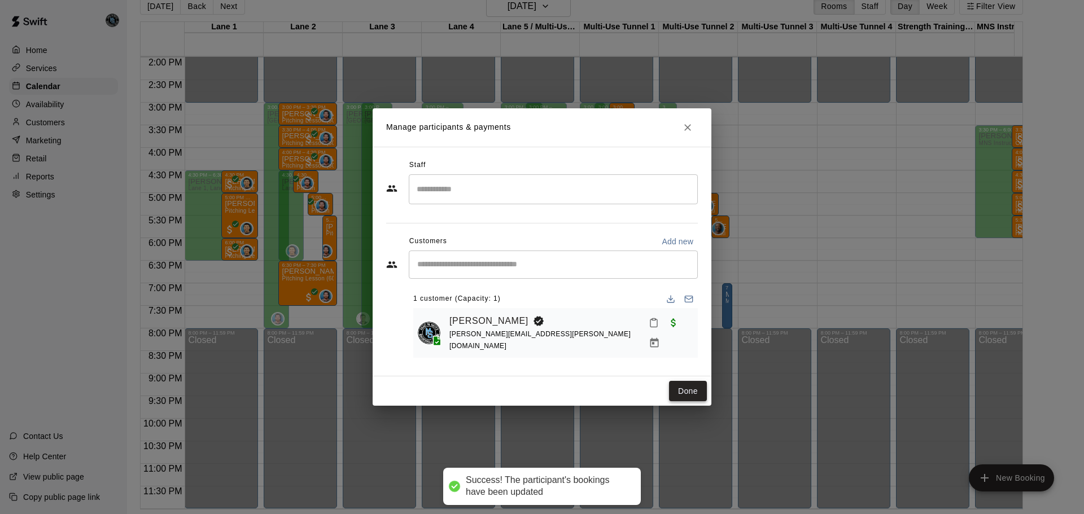
click at [700, 390] on button "Done" at bounding box center [688, 391] width 38 height 21
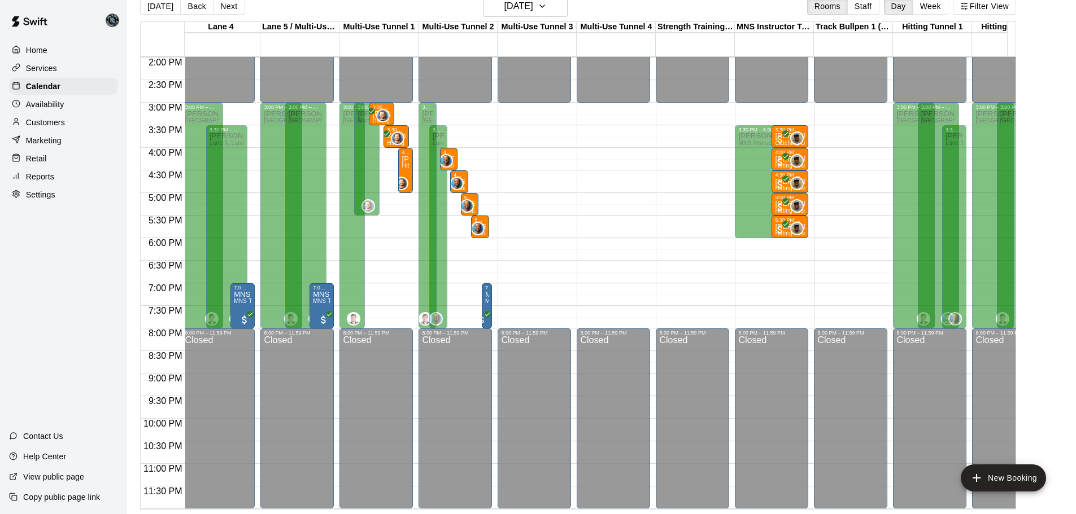
scroll to position [0, 55]
